Goal: Communication & Community: Ask a question

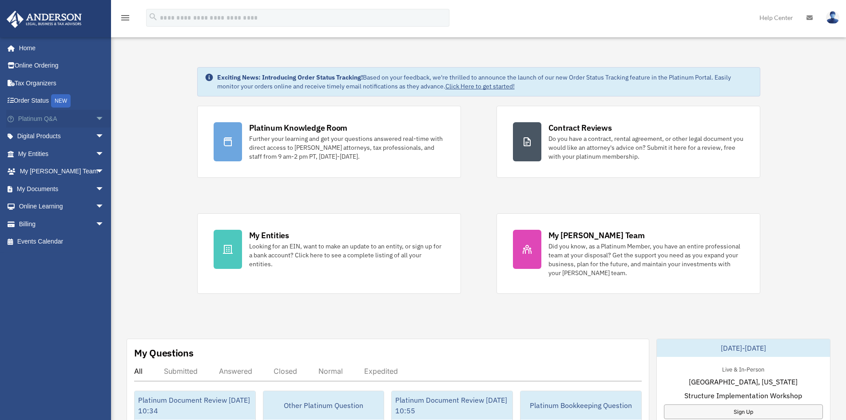
click at [96, 117] on span "arrow_drop_down" at bounding box center [105, 119] width 18 height 18
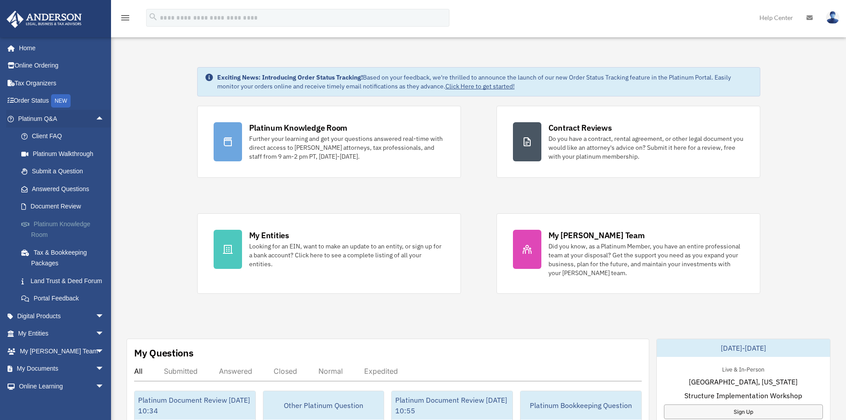
click at [36, 223] on link "Platinum Knowledge Room" at bounding box center [64, 229] width 105 height 28
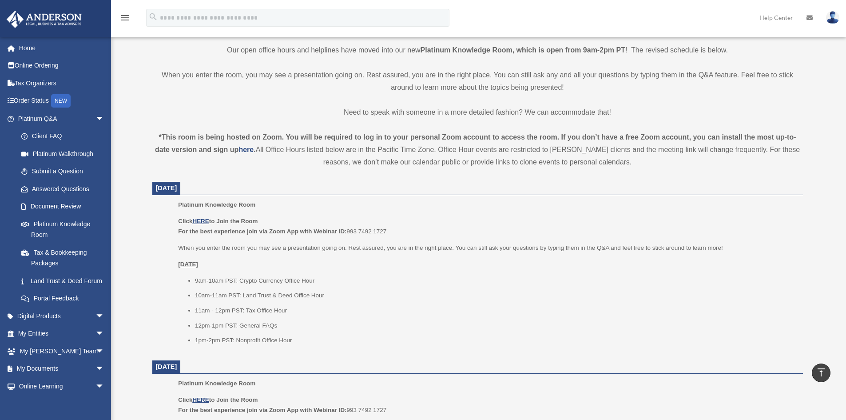
scroll to position [267, 0]
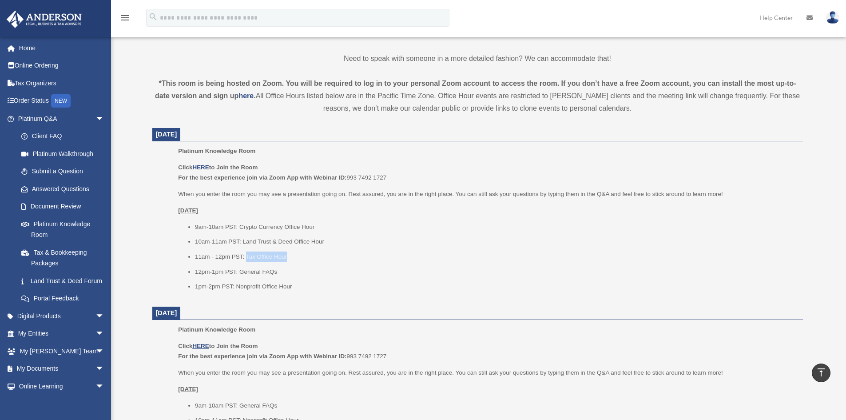
drag, startPoint x: 246, startPoint y: 256, endPoint x: 291, endPoint y: 258, distance: 44.5
click at [291, 258] on li "11am - 12pm PST: Tax Office Hour" at bounding box center [496, 256] width 602 height 11
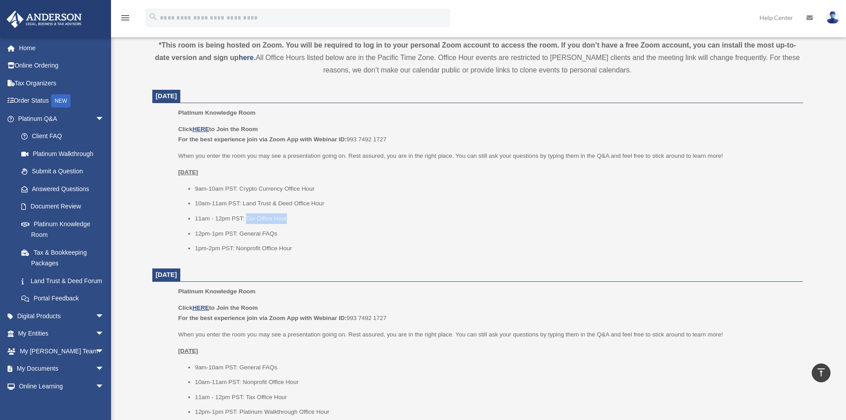
scroll to position [311, 0]
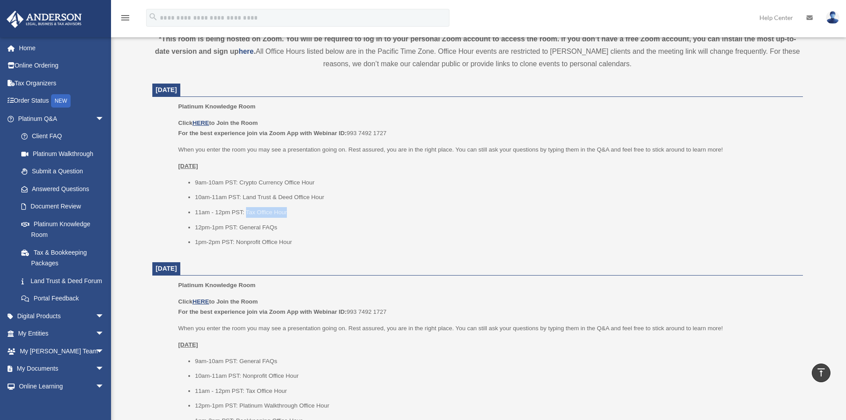
click at [265, 216] on li "11am - 12pm PST: Tax Office Hour" at bounding box center [496, 212] width 602 height 11
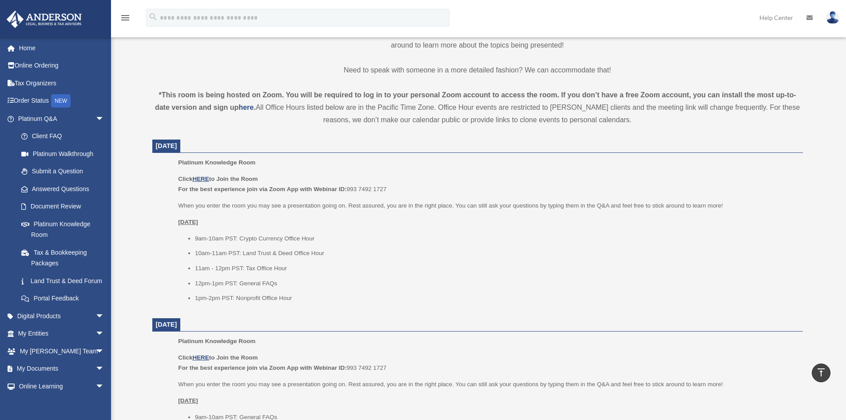
scroll to position [222, 0]
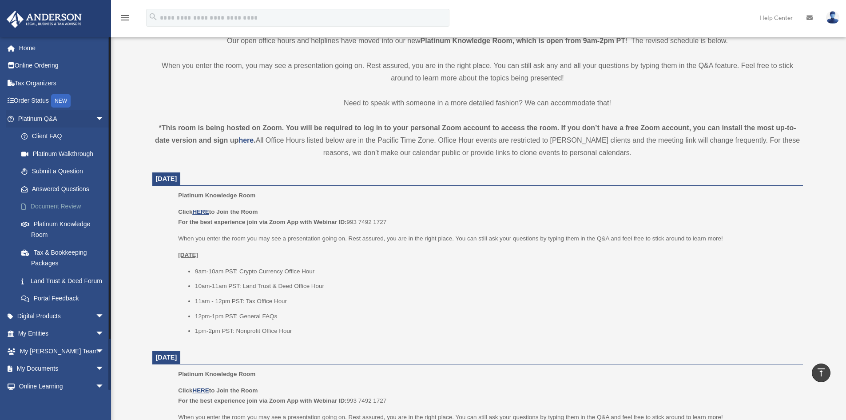
click at [55, 202] on link "Document Review" at bounding box center [64, 207] width 105 height 18
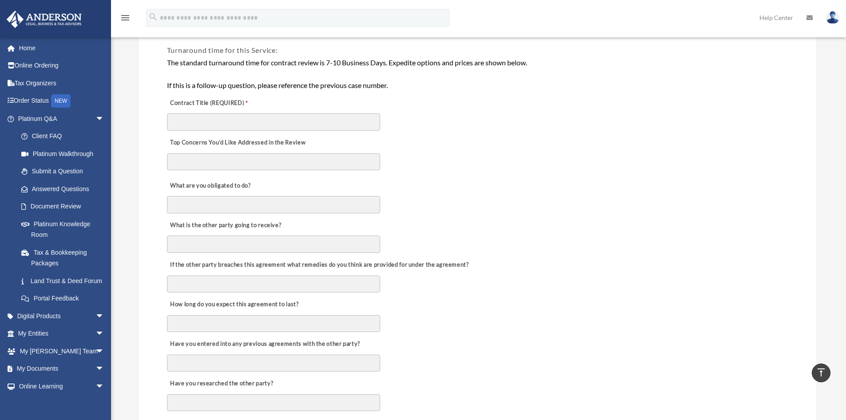
scroll to position [44, 0]
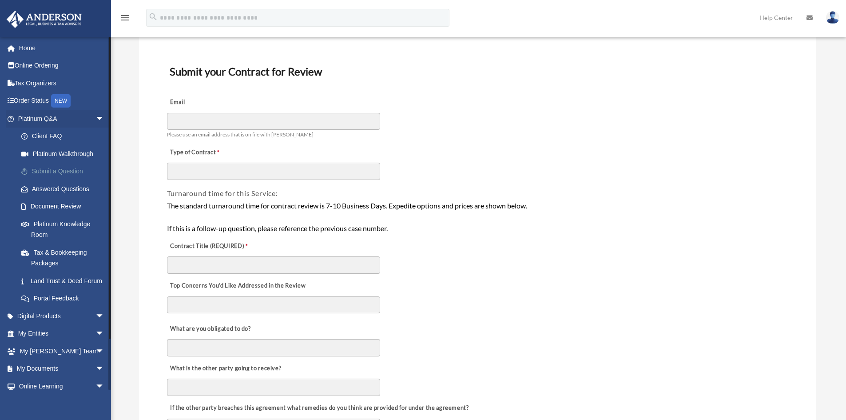
click at [57, 171] on link "Submit a Question" at bounding box center [64, 172] width 105 height 18
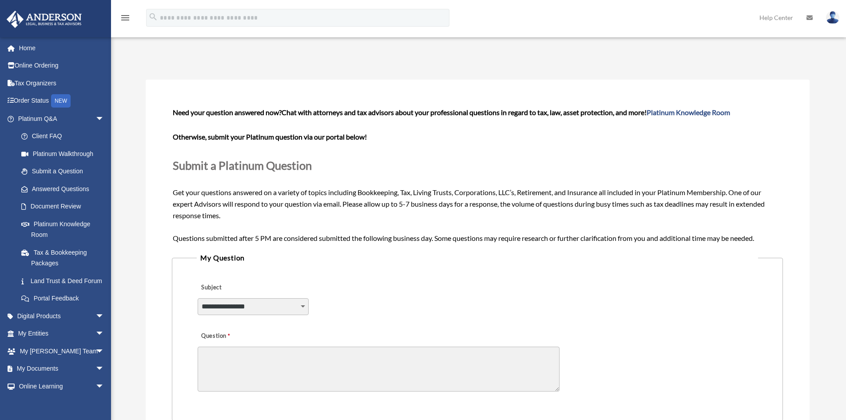
click at [336, 350] on textarea "Question" at bounding box center [379, 368] width 362 height 45
click at [96, 325] on span "arrow_drop_down" at bounding box center [105, 316] width 18 height 18
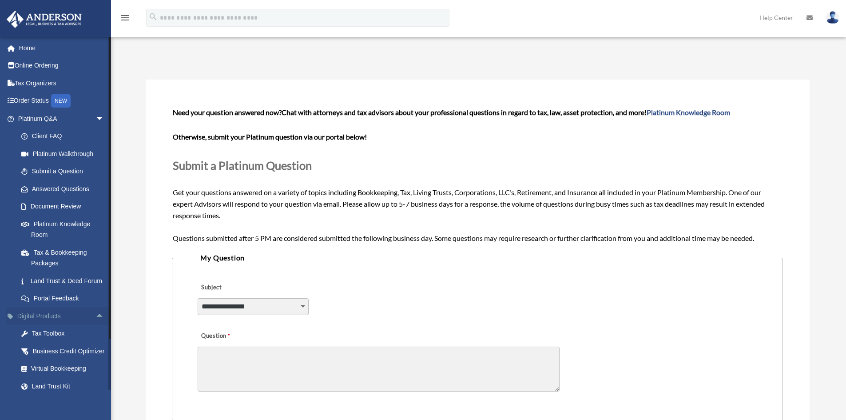
click at [96, 325] on span "arrow_drop_up" at bounding box center [105, 316] width 18 height 18
click at [96, 341] on span "arrow_drop_down" at bounding box center [105, 334] width 18 height 18
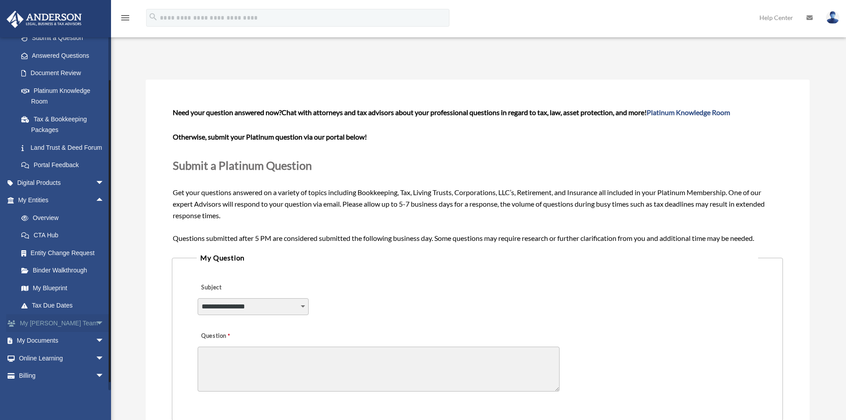
click at [96, 332] on span "arrow_drop_down" at bounding box center [105, 323] width 18 height 18
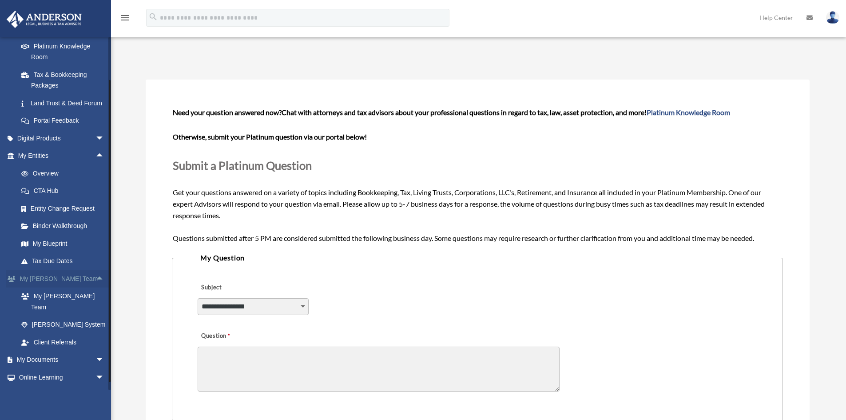
click at [96, 287] on span "arrow_drop_up" at bounding box center [105, 279] width 18 height 18
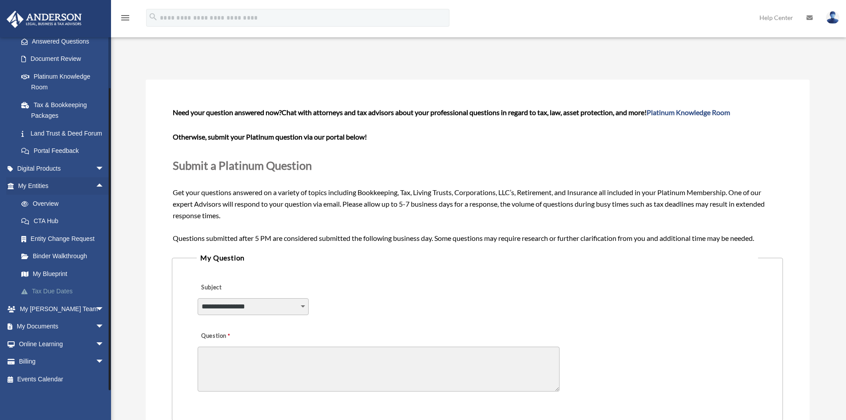
scroll to position [158, 0]
click at [96, 183] on span "arrow_drop_up" at bounding box center [105, 186] width 18 height 18
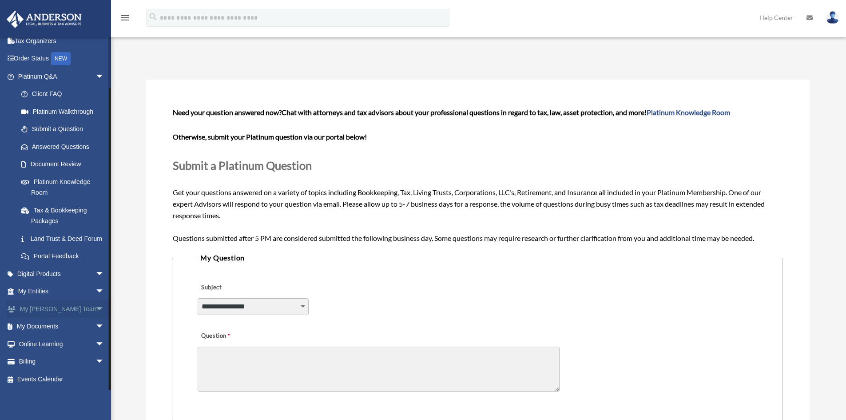
scroll to position [53, 0]
click at [96, 68] on span "arrow_drop_down" at bounding box center [105, 77] width 18 height 18
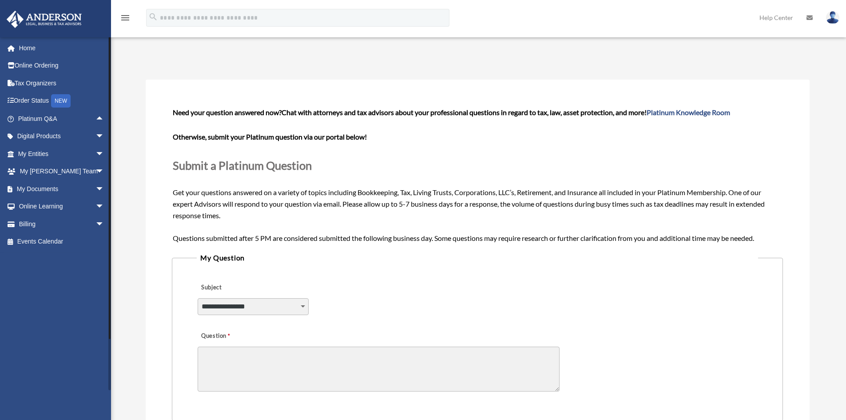
scroll to position [0, 0]
click at [96, 186] on span "arrow_drop_down" at bounding box center [105, 189] width 18 height 18
click at [28, 201] on link "Box" at bounding box center [64, 207] width 105 height 18
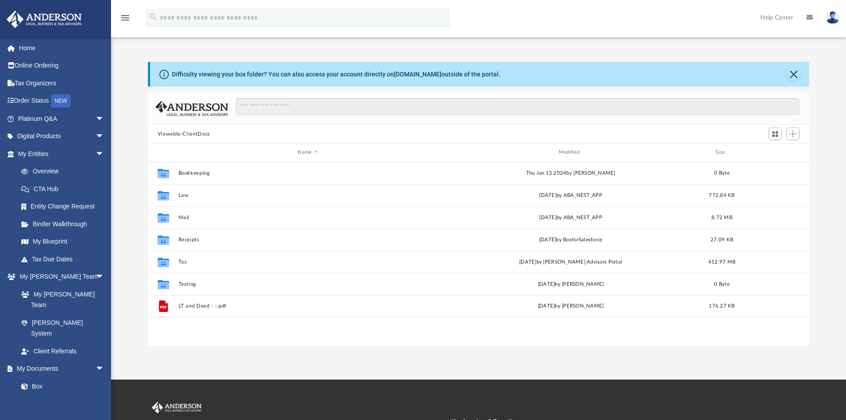
scroll to position [195, 655]
click at [96, 151] on span "arrow_drop_down" at bounding box center [105, 154] width 18 height 18
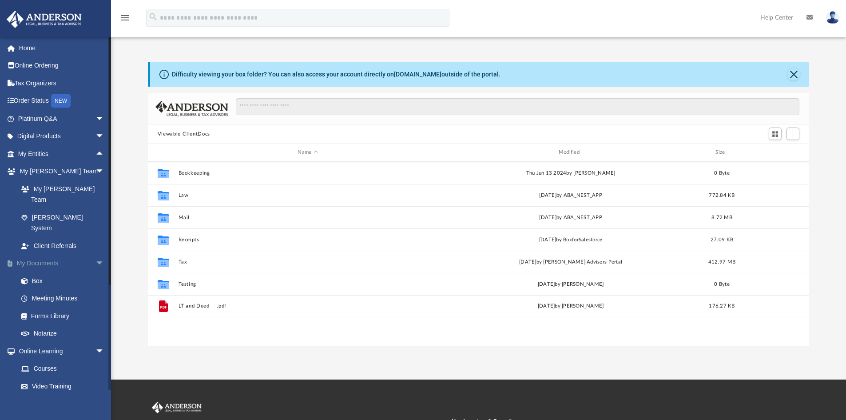
click at [96, 255] on span "arrow_drop_down" at bounding box center [105, 264] width 18 height 18
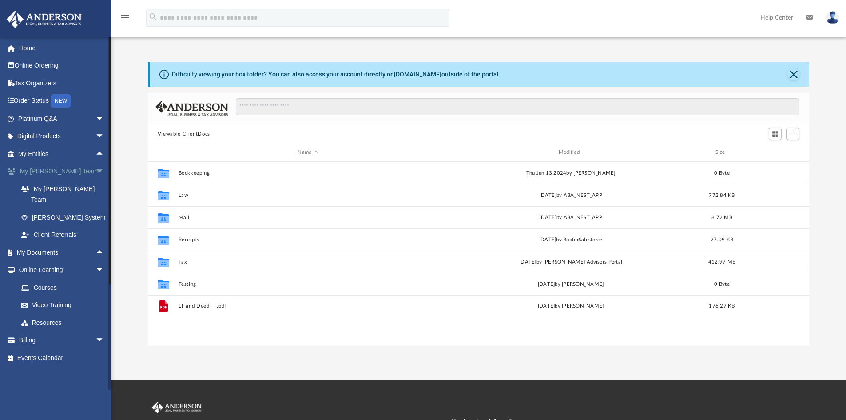
click at [98, 171] on span "arrow_drop_down" at bounding box center [105, 172] width 18 height 18
